Goal: Transaction & Acquisition: Purchase product/service

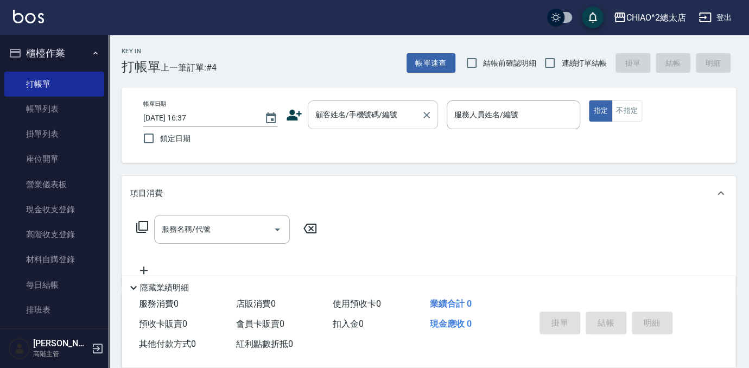
click at [328, 121] on input "顧客姓名/手機號碼/編號" at bounding box center [365, 114] width 104 height 19
click at [405, 107] on input "顧客姓名/手機號碼/編號" at bounding box center [365, 114] width 104 height 19
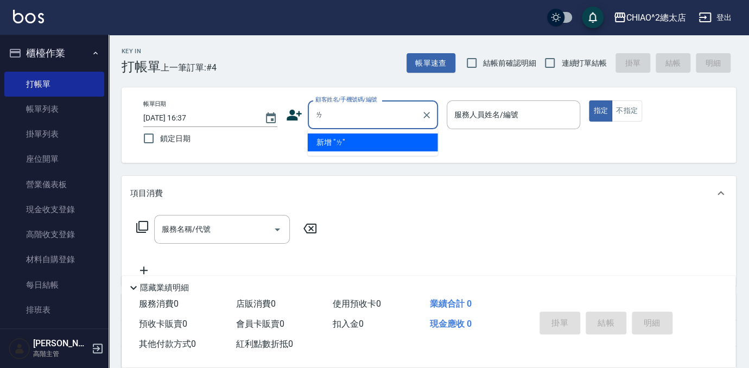
type input "ㄌㄛ"
click at [409, 118] on input "ㄌㄛ" at bounding box center [365, 114] width 104 height 19
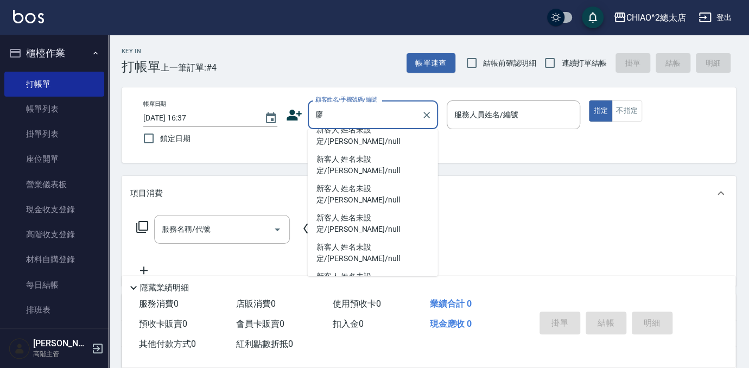
scroll to position [166, 0]
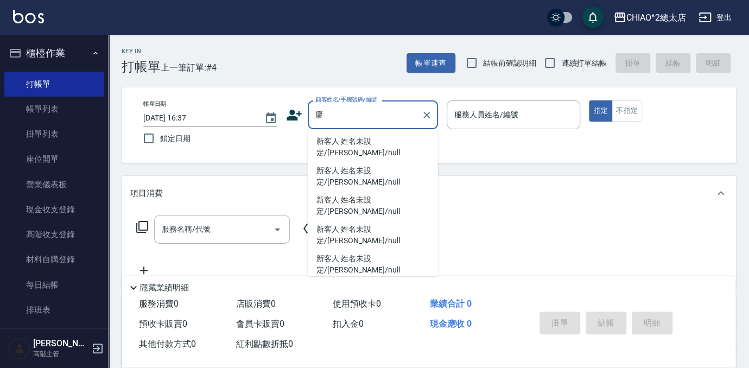
click at [346, 191] on li "新客人 姓名未設定/[PERSON_NAME]/null" at bounding box center [373, 176] width 130 height 29
type input "新客人 姓名未設定/[PERSON_NAME]/null"
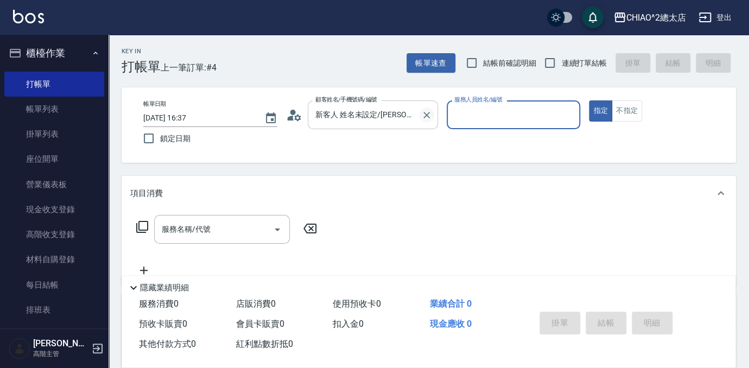
click at [428, 116] on icon "Clear" at bounding box center [426, 115] width 11 height 11
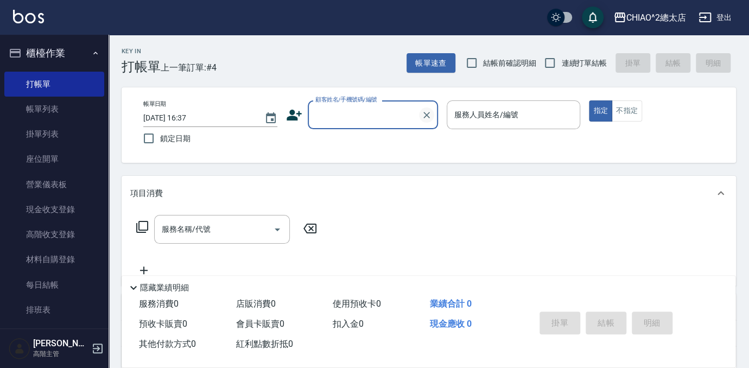
scroll to position [0, 0]
click at [408, 113] on div "顧客姓名/手機號碼/編號" at bounding box center [373, 114] width 130 height 29
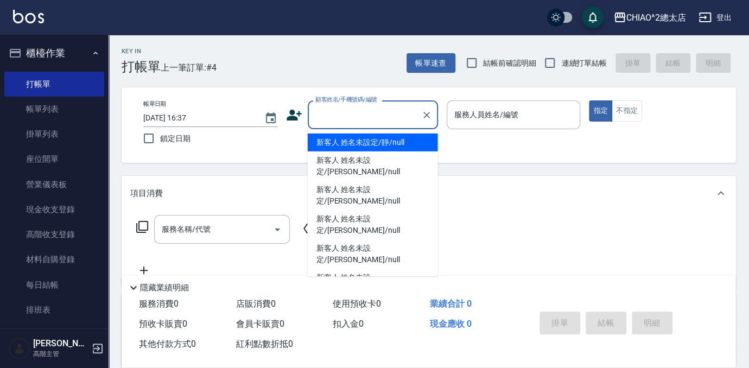
click at [379, 115] on input "顧客姓名/手機號碼/編號" at bounding box center [365, 114] width 104 height 19
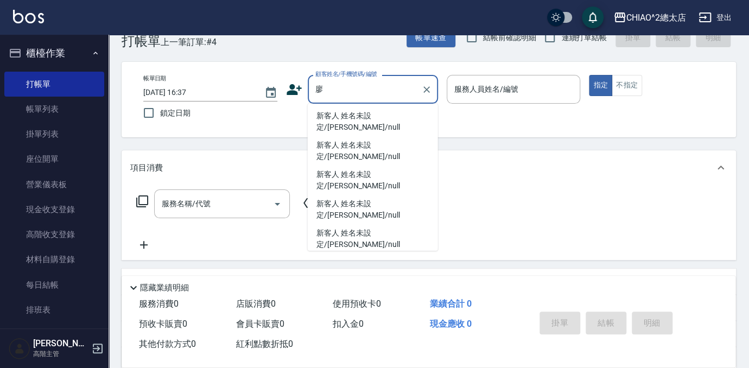
scroll to position [49, 0]
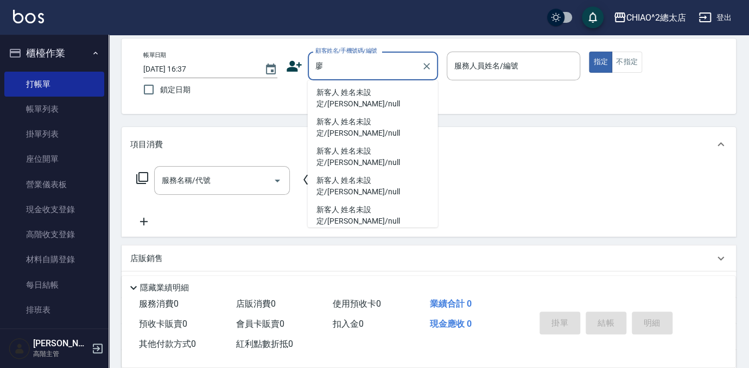
click at [316, 142] on li "新客人 姓名未設定/[PERSON_NAME]/null" at bounding box center [373, 127] width 130 height 29
type input "新客人 姓名未設定/[PERSON_NAME]/null"
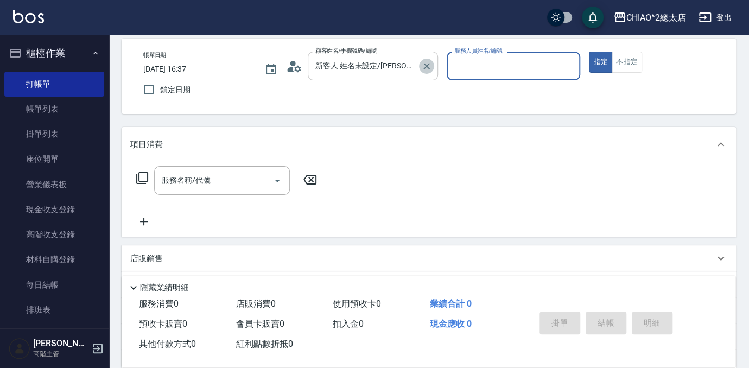
click at [422, 66] on icon "Clear" at bounding box center [426, 66] width 11 height 11
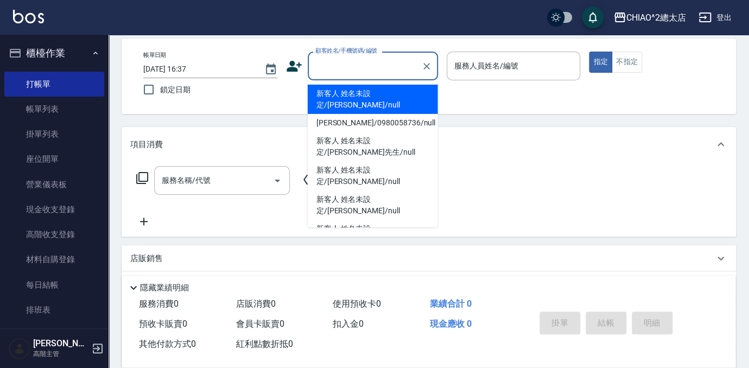
click at [397, 63] on input "顧客姓名/手機號碼/編號" at bounding box center [365, 65] width 104 height 19
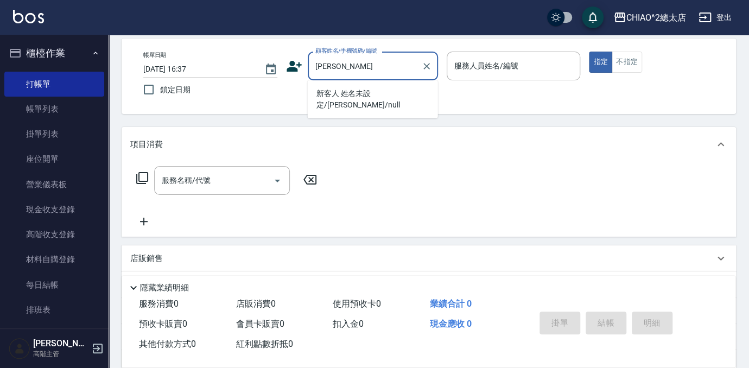
click at [393, 90] on li "新客人 姓名未設定/[PERSON_NAME]/null" at bounding box center [373, 99] width 130 height 29
type input "新客人 姓名未設定/[PERSON_NAME]/null"
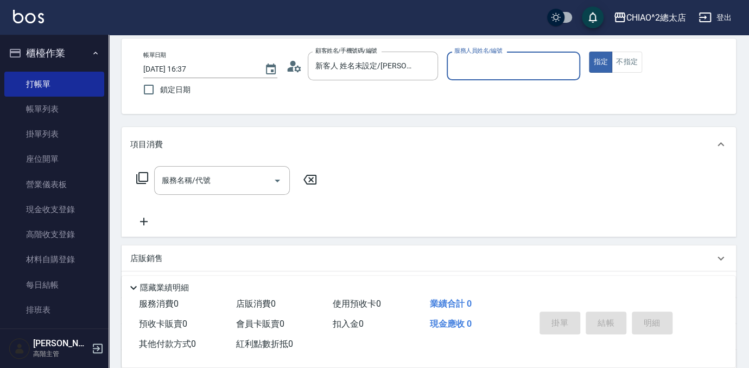
click at [497, 62] on input "服務人員姓名/編號" at bounding box center [514, 65] width 124 height 19
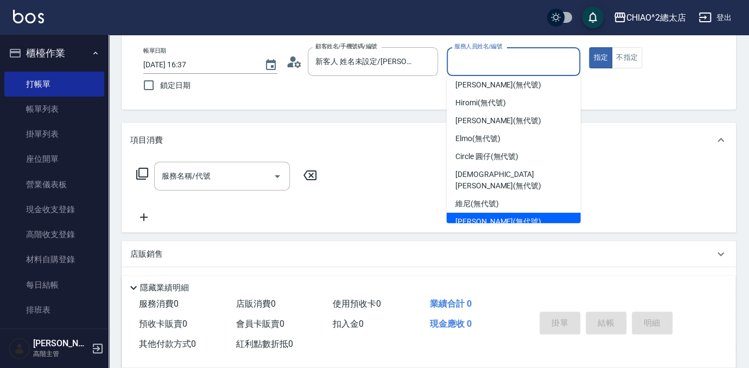
scroll to position [49, 0]
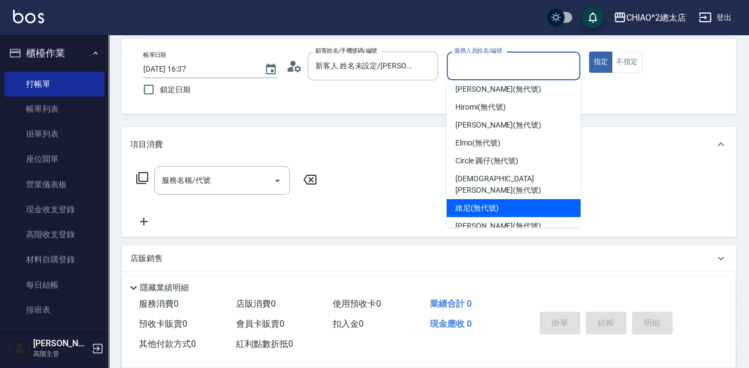
click at [489, 202] on span "維尼 (無代號)" at bounding box center [476, 207] width 43 height 11
type input "維尼(無代號)"
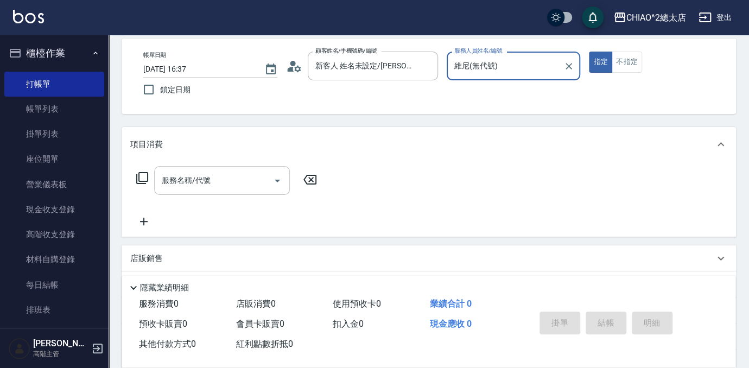
click at [216, 183] on input "服務名稱/代號" at bounding box center [214, 180] width 110 height 19
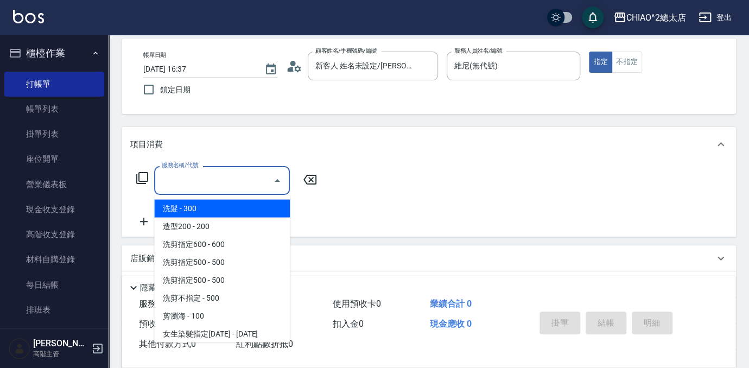
click at [220, 209] on span "洗髮 - 300" at bounding box center [222, 208] width 136 height 18
type input "洗髮(103103)"
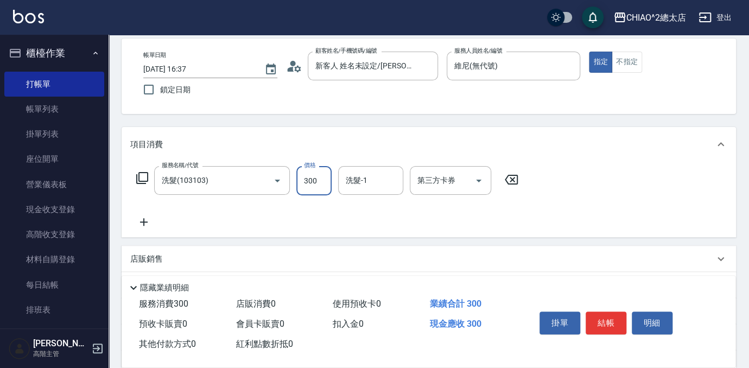
click at [329, 183] on input "300" at bounding box center [313, 180] width 35 height 29
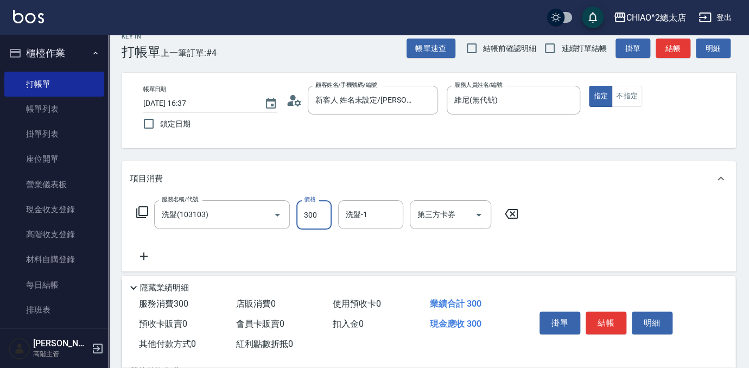
scroll to position [0, 0]
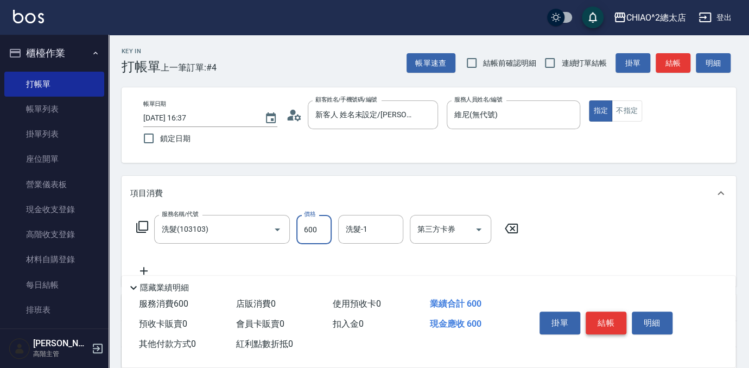
type input "600"
click at [612, 321] on button "結帳" at bounding box center [606, 323] width 41 height 23
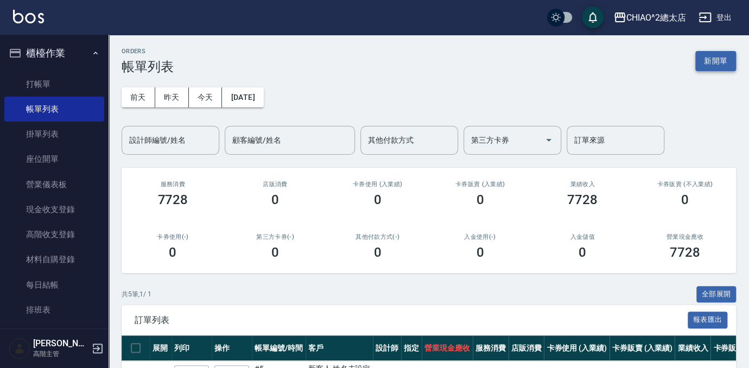
click at [729, 55] on button "新開單" at bounding box center [715, 61] width 41 height 20
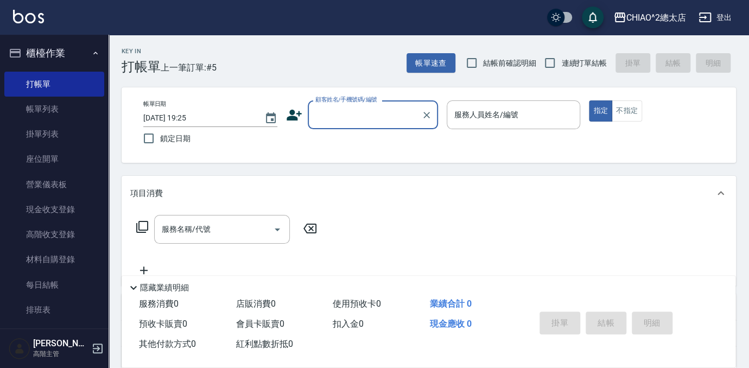
click at [382, 118] on input "顧客姓名/手機號碼/編號" at bounding box center [365, 114] width 104 height 19
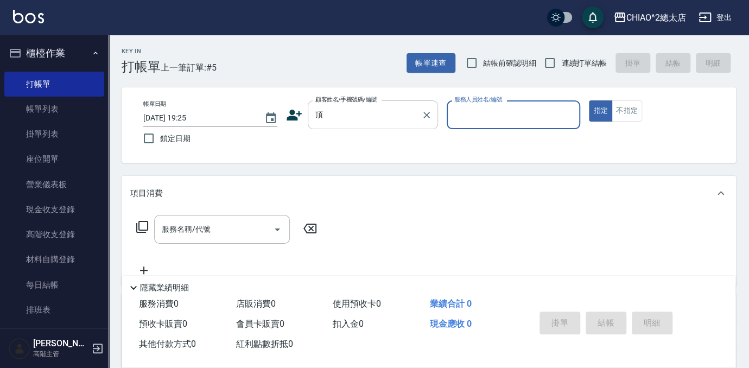
click at [390, 117] on input "頂" at bounding box center [365, 114] width 104 height 19
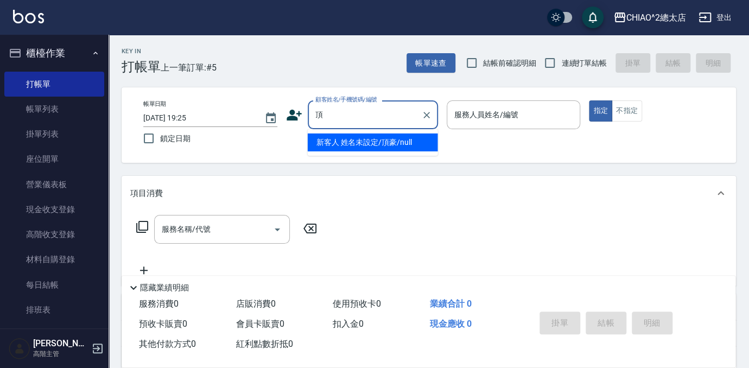
click at [384, 144] on li "新客人 姓名未設定/頂豪/null" at bounding box center [373, 143] width 130 height 18
type input "新客人 姓名未設定/頂豪/null"
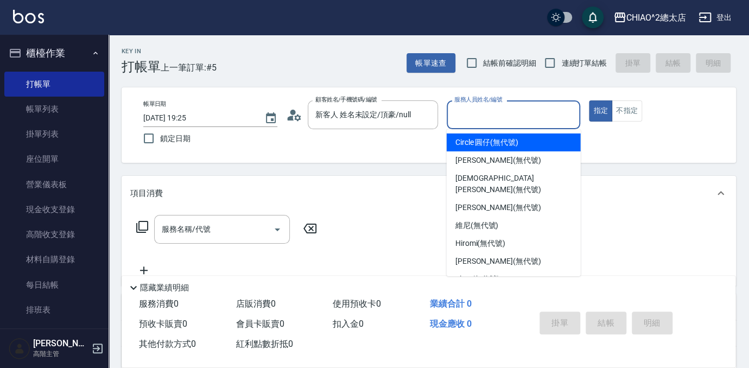
click at [473, 118] on input "服務人員姓名/編號" at bounding box center [514, 114] width 124 height 19
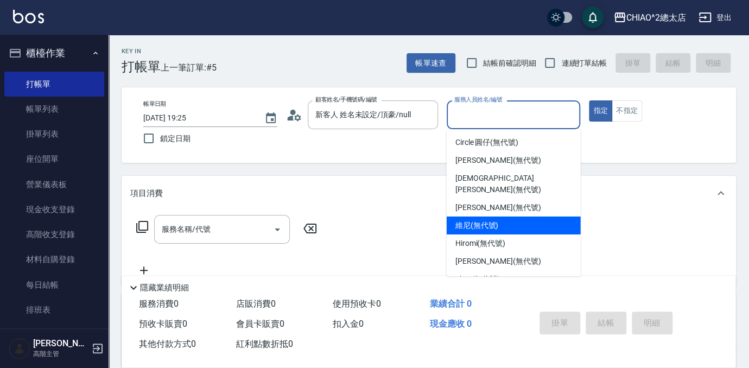
click at [468, 220] on span "維尼 (無代號)" at bounding box center [476, 225] width 43 height 11
type input "維尼(無代號)"
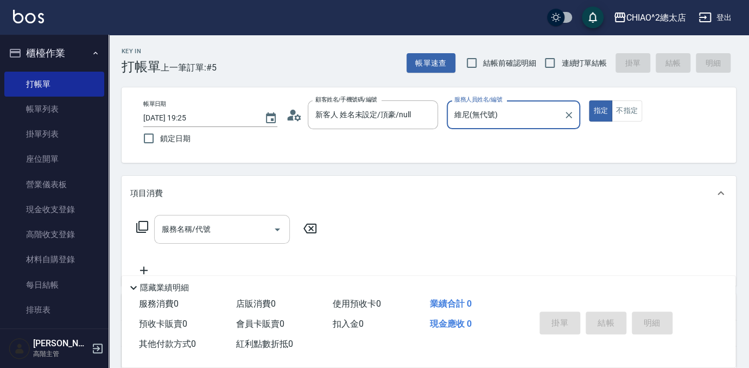
click at [220, 231] on input "服務名稱/代號" at bounding box center [214, 229] width 110 height 19
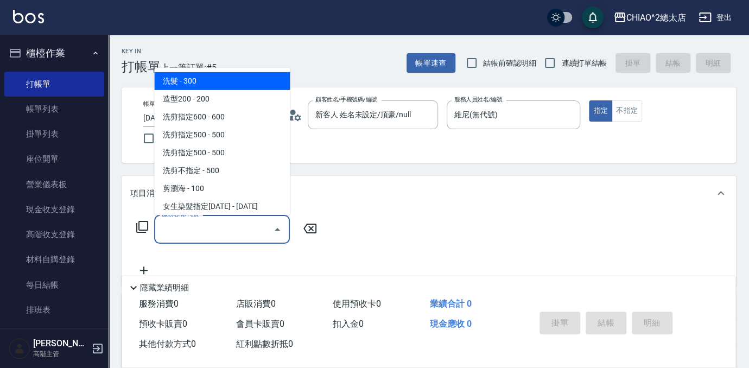
click at [192, 78] on span "洗髮 - 300" at bounding box center [222, 81] width 136 height 18
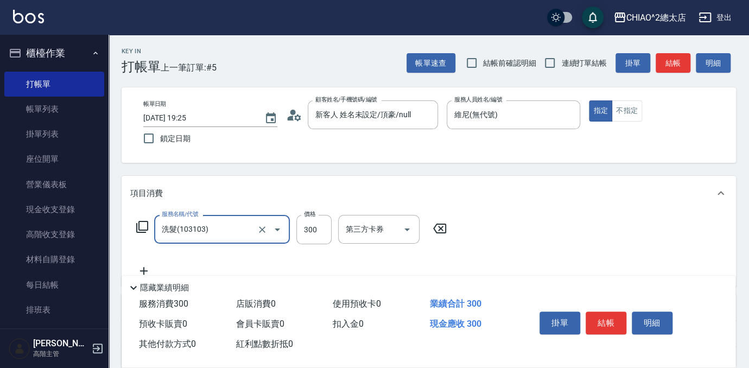
type input "洗髮(103103)"
click at [607, 313] on button "結帳" at bounding box center [606, 323] width 41 height 23
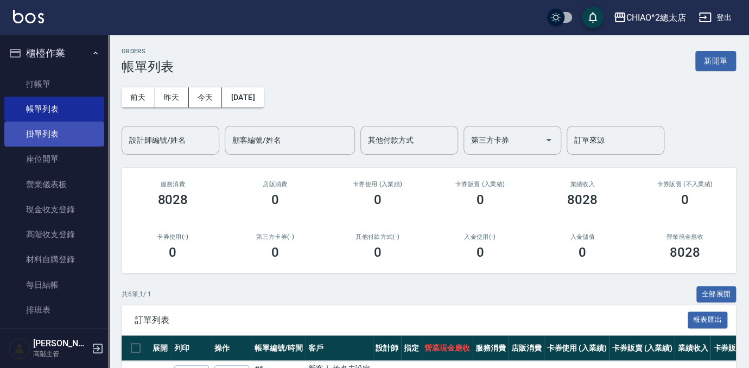
click at [53, 132] on link "掛單列表" at bounding box center [54, 134] width 100 height 25
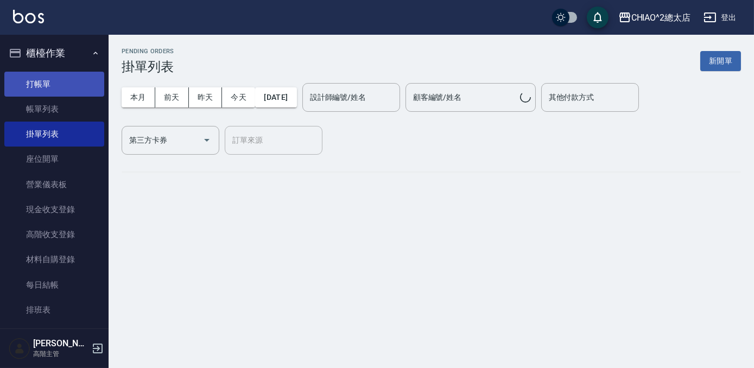
click at [54, 88] on link "打帳單" at bounding box center [54, 84] width 100 height 25
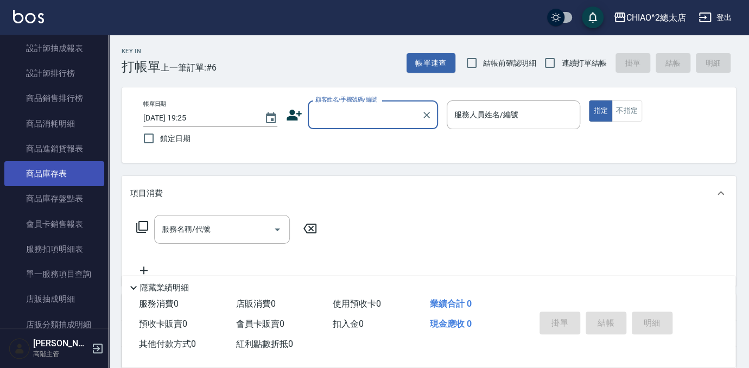
scroll to position [888, 0]
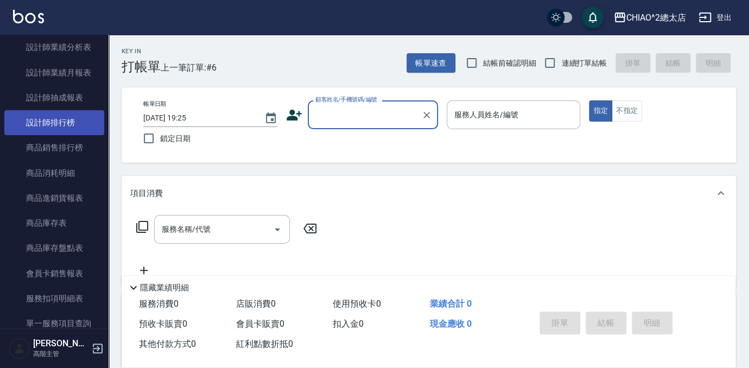
click at [70, 124] on link "設計師排行榜" at bounding box center [54, 122] width 100 height 25
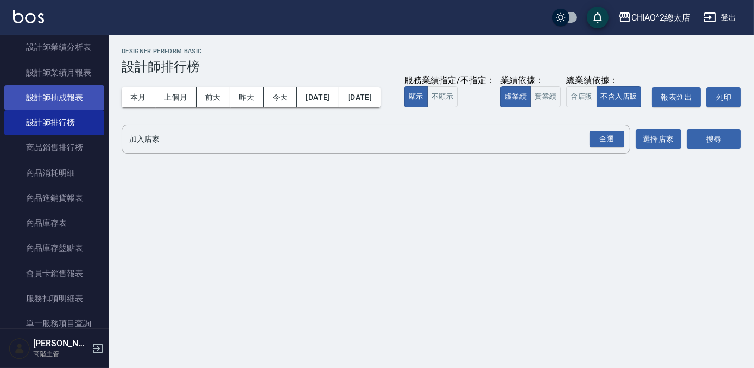
click at [78, 93] on link "設計師抽成報表" at bounding box center [54, 97] width 100 height 25
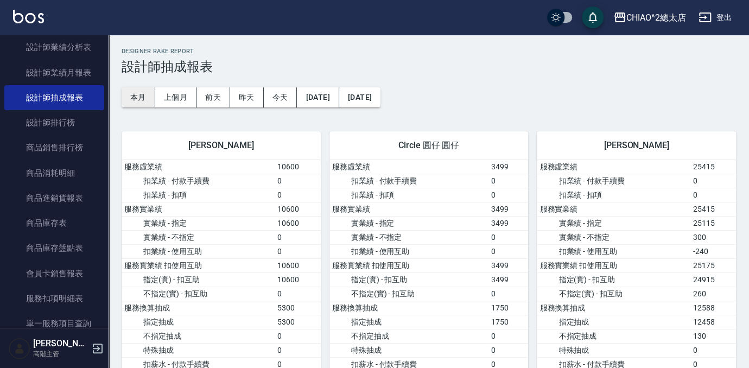
click at [125, 87] on button "本月" at bounding box center [139, 97] width 34 height 20
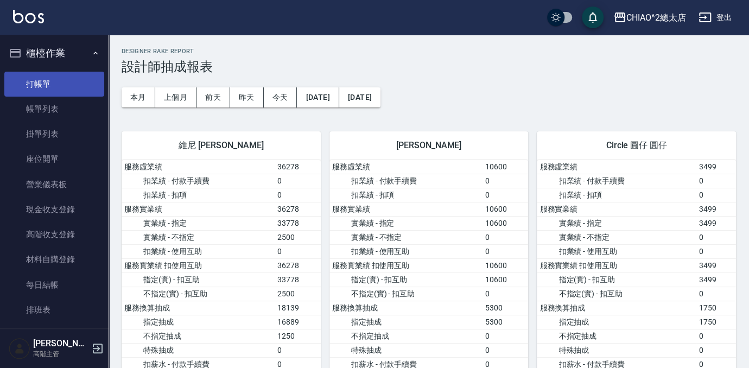
click at [72, 94] on link "打帳單" at bounding box center [54, 84] width 100 height 25
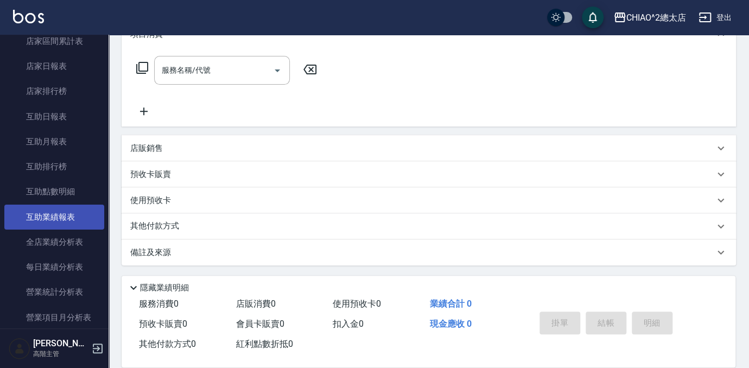
scroll to position [691, 0]
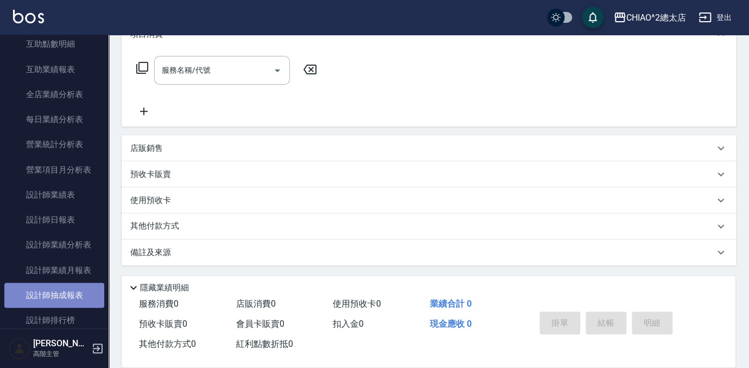
click at [66, 290] on link "設計師抽成報表" at bounding box center [54, 295] width 100 height 25
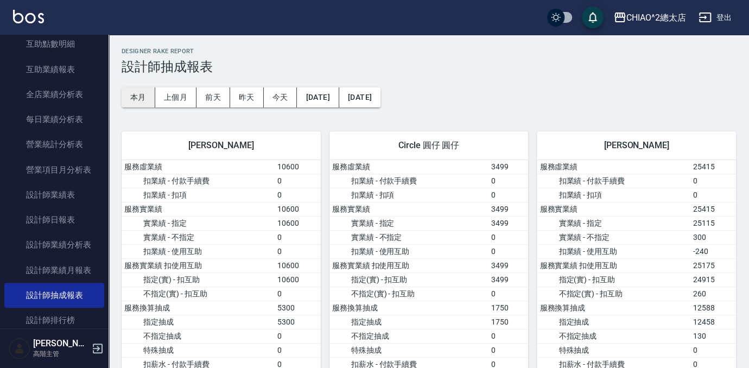
click at [140, 94] on button "本月" at bounding box center [139, 97] width 34 height 20
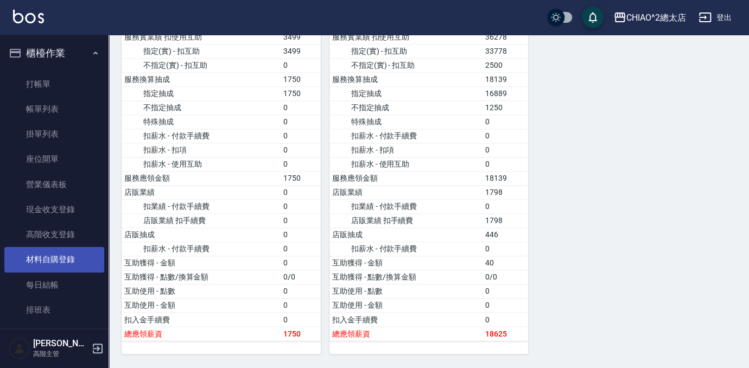
scroll to position [611, 0]
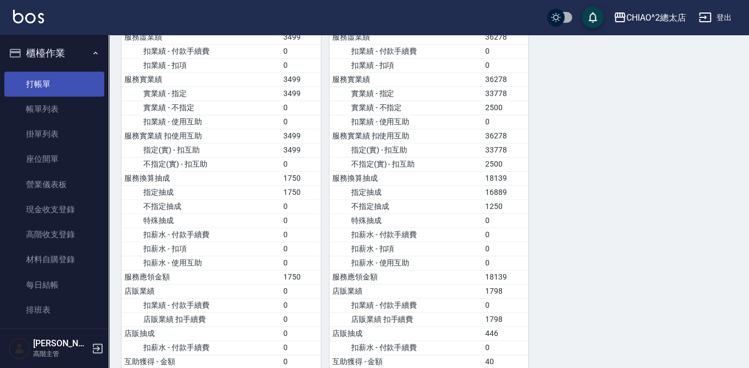
click at [47, 79] on link "打帳單" at bounding box center [54, 84] width 100 height 25
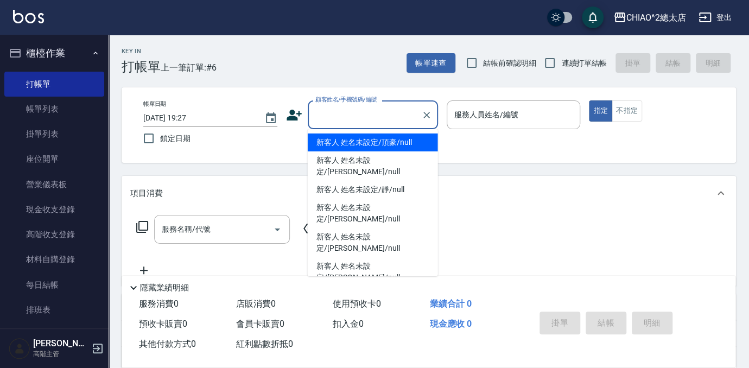
click at [375, 117] on input "顧客姓名/手機號碼/編號" at bounding box center [365, 114] width 104 height 19
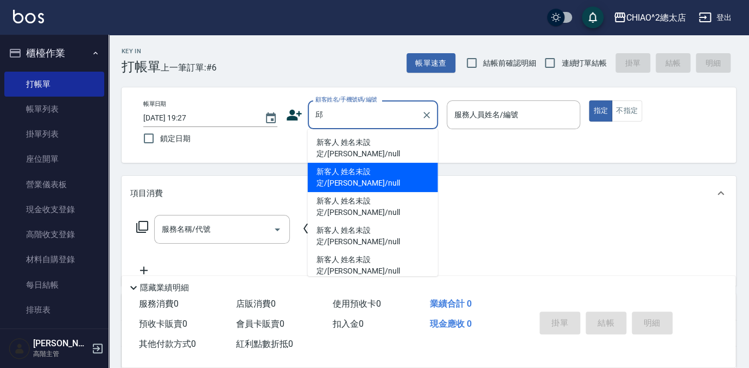
click at [384, 163] on li "新客人 姓名未設定/[PERSON_NAME]/null" at bounding box center [373, 177] width 130 height 29
type input "新客人 姓名未設定/[PERSON_NAME]/null"
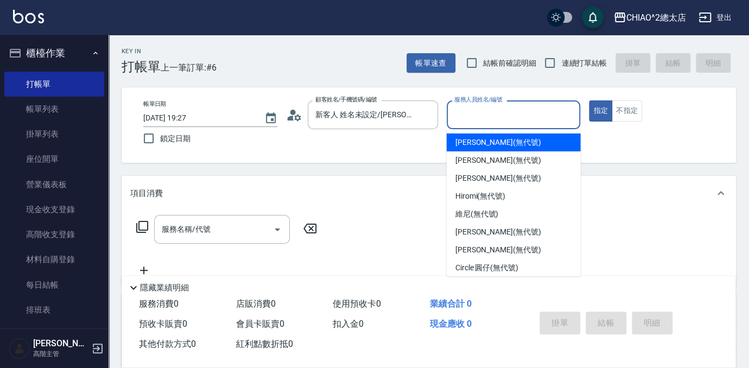
click at [519, 112] on input "服務人員姓名/編號" at bounding box center [514, 114] width 124 height 19
click at [508, 149] on div "[PERSON_NAME] (無代號)" at bounding box center [514, 143] width 134 height 18
type input "[PERSON_NAME](無代號)"
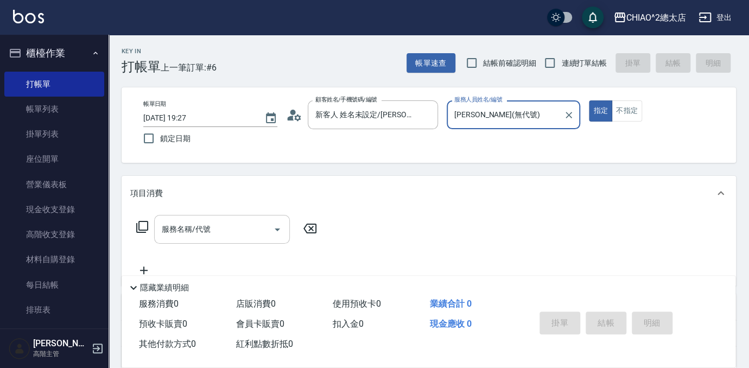
click at [233, 231] on input "服務名稱/代號" at bounding box center [214, 229] width 110 height 19
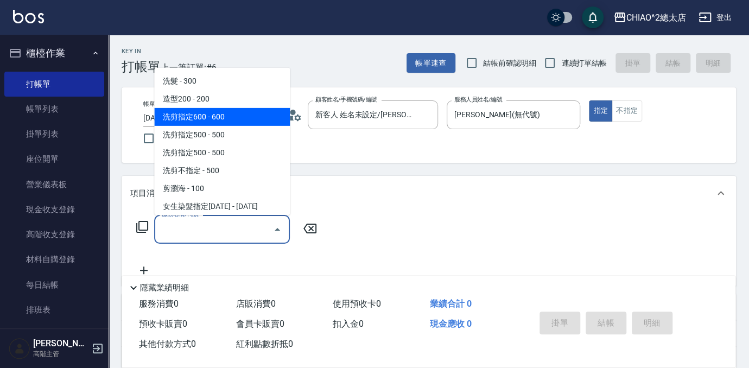
click at [237, 115] on span "洗剪指定600 - 600" at bounding box center [222, 117] width 136 height 18
type input "洗剪指定600(103107)"
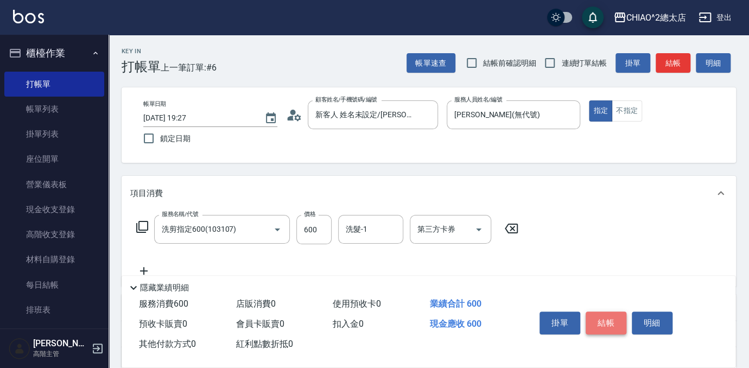
click at [615, 313] on button "結帳" at bounding box center [606, 323] width 41 height 23
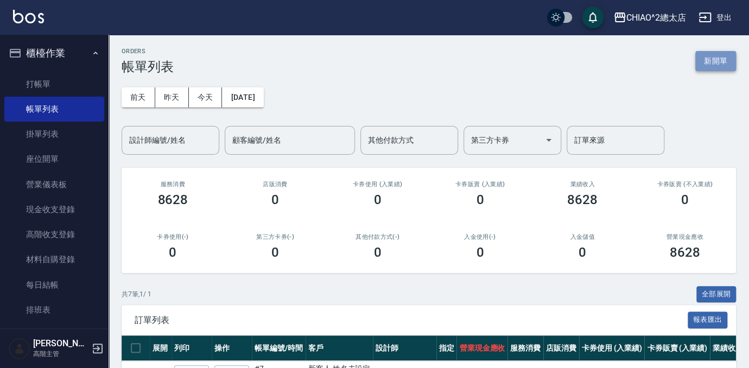
click at [718, 54] on button "新開單" at bounding box center [715, 61] width 41 height 20
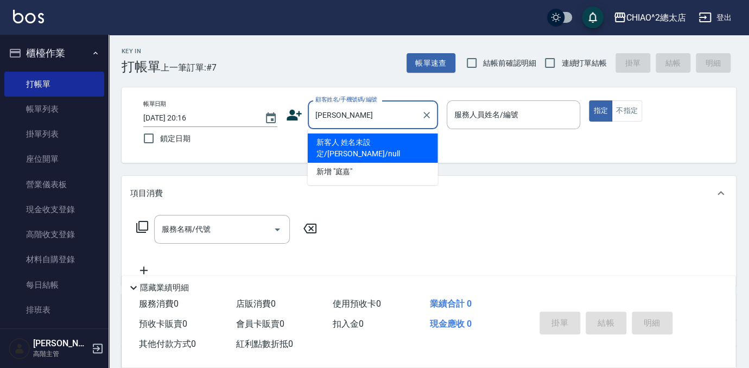
click at [369, 134] on li "新客人 姓名未設定/[PERSON_NAME]/null" at bounding box center [373, 148] width 130 height 29
type input "新客人 姓名未設定/[PERSON_NAME]/null"
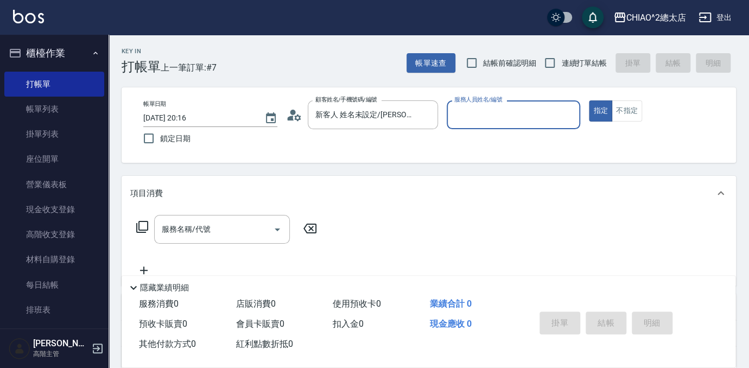
click at [546, 124] on input "服務人員姓名/編號" at bounding box center [514, 114] width 124 height 19
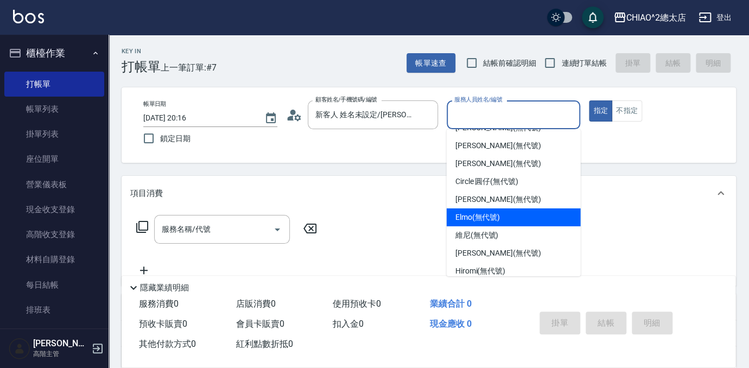
scroll to position [40, 0]
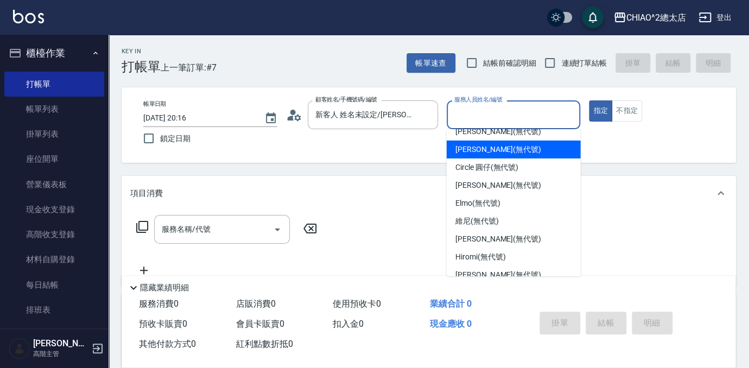
click at [518, 141] on div "[PERSON_NAME] (無代號)" at bounding box center [514, 150] width 134 height 18
type input "[PERSON_NAME](無代號)"
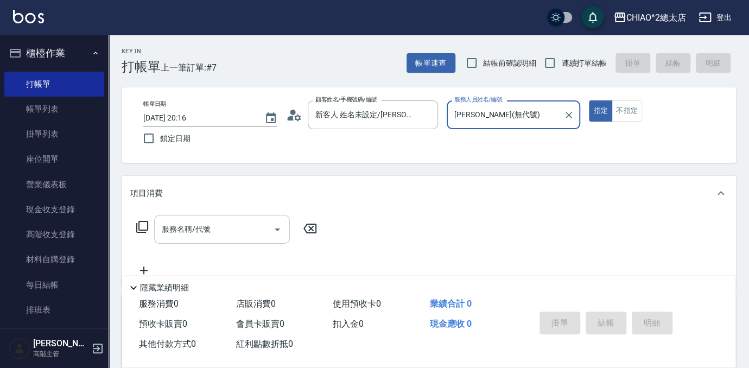
click at [221, 242] on div "服務名稱/代號" at bounding box center [222, 229] width 136 height 29
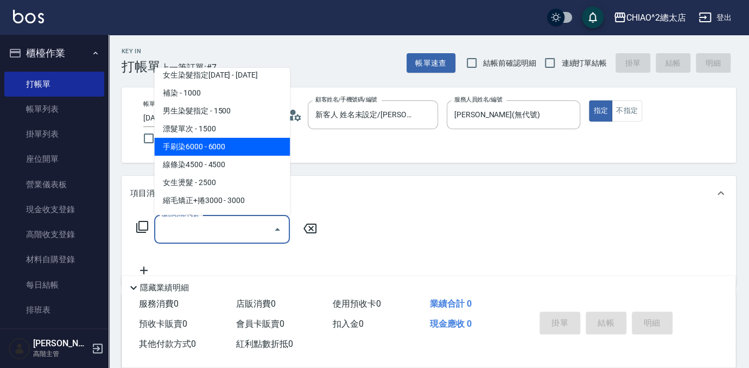
scroll to position [148, 0]
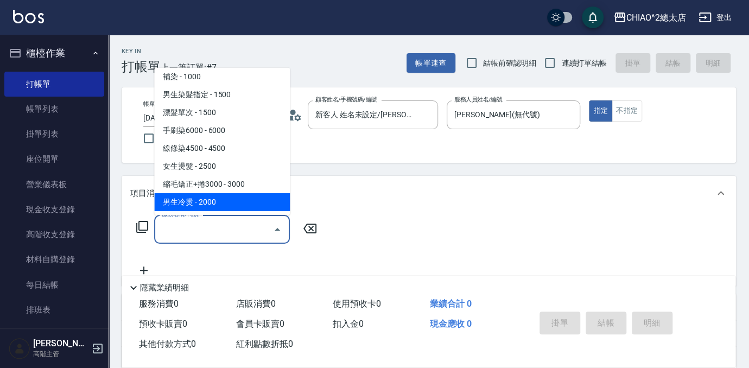
click at [221, 201] on span "男生冷燙 - 2000" at bounding box center [222, 202] width 136 height 18
type input "男生冷燙(103125)"
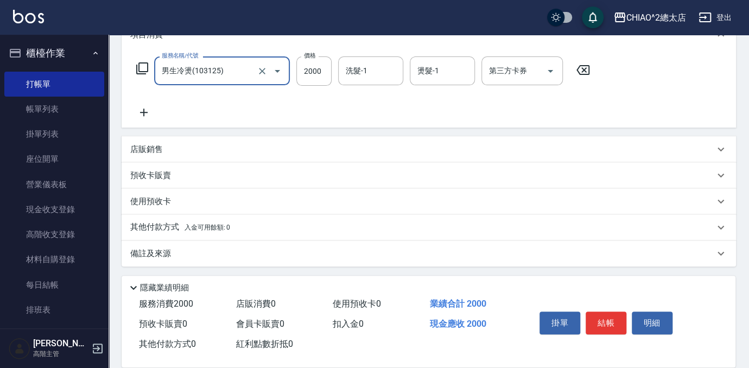
scroll to position [160, 0]
click at [236, 225] on div "其他付款方式 入金可用餘額: 0" at bounding box center [422, 226] width 584 height 12
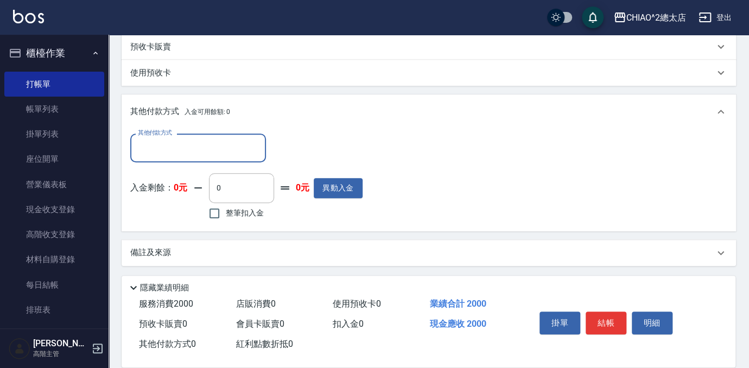
scroll to position [288, 0]
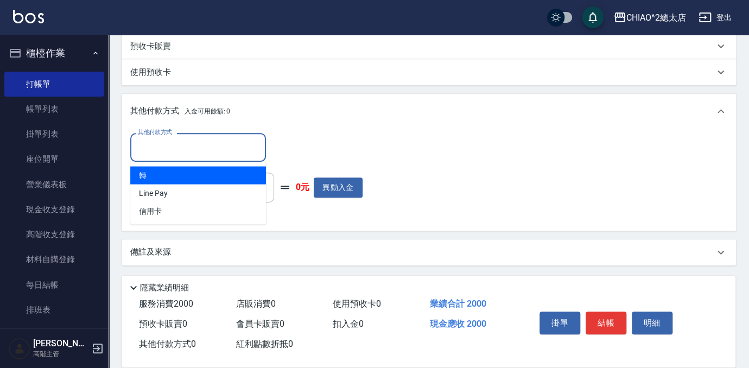
click at [221, 154] on input "其他付款方式" at bounding box center [198, 147] width 126 height 19
click at [216, 172] on span "轉" at bounding box center [198, 175] width 136 height 18
type input "轉"
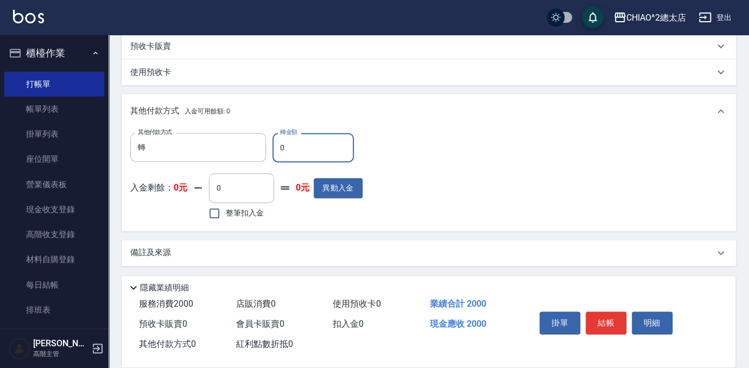
click at [292, 155] on input "0" at bounding box center [313, 147] width 81 height 29
type input "2000"
click at [602, 317] on button "結帳" at bounding box center [606, 323] width 41 height 23
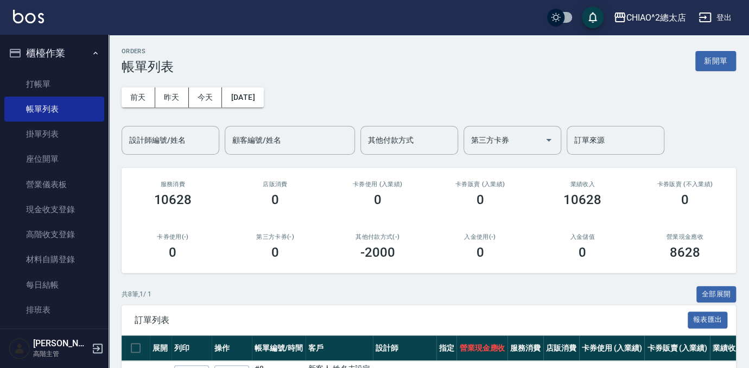
click at [332, 315] on span "訂單列表" at bounding box center [411, 320] width 553 height 11
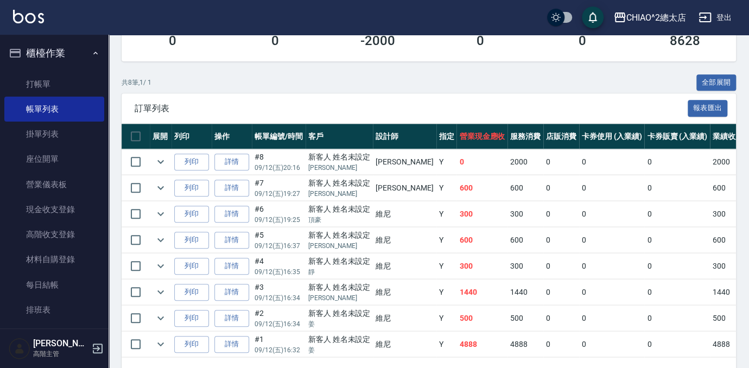
scroll to position [50, 0]
